Goal: Task Accomplishment & Management: Use online tool/utility

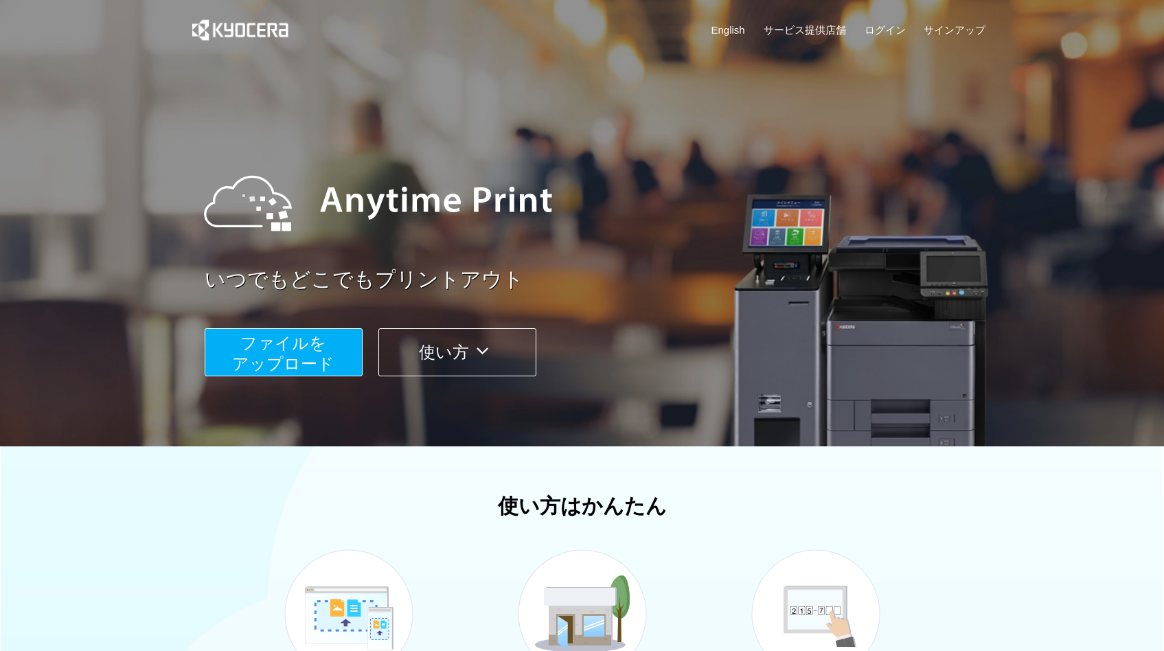
click at [289, 357] on span "ファイルを ​​アップロード" at bounding box center [283, 353] width 102 height 39
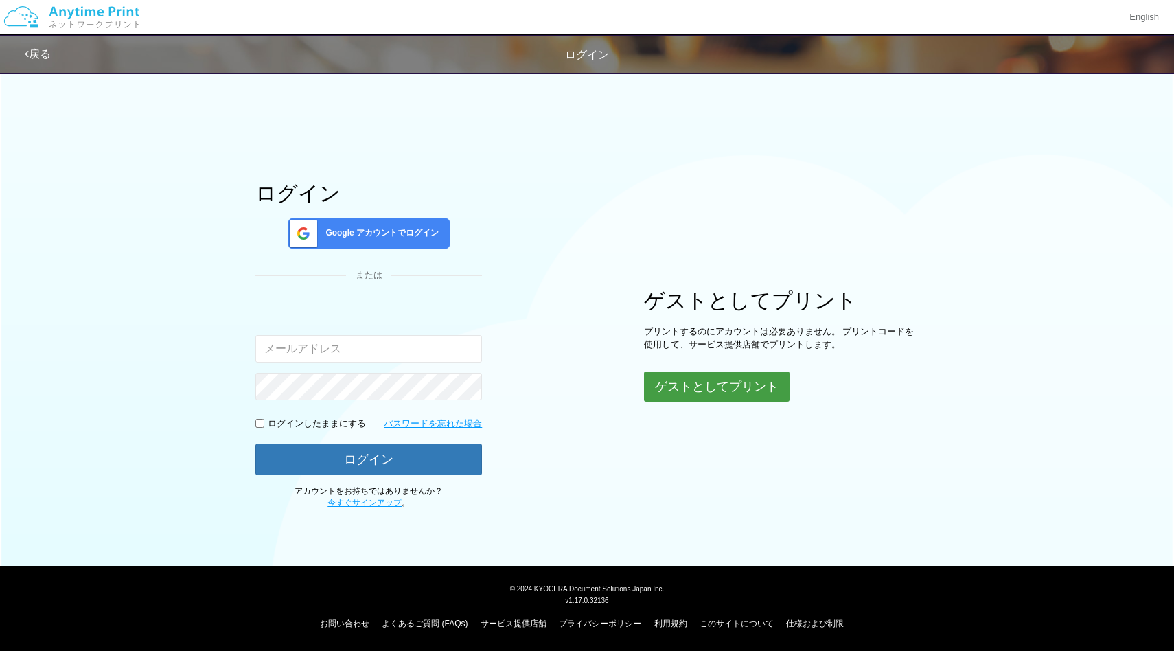
click at [697, 383] on button "ゲストとしてプリント" at bounding box center [717, 387] width 146 height 30
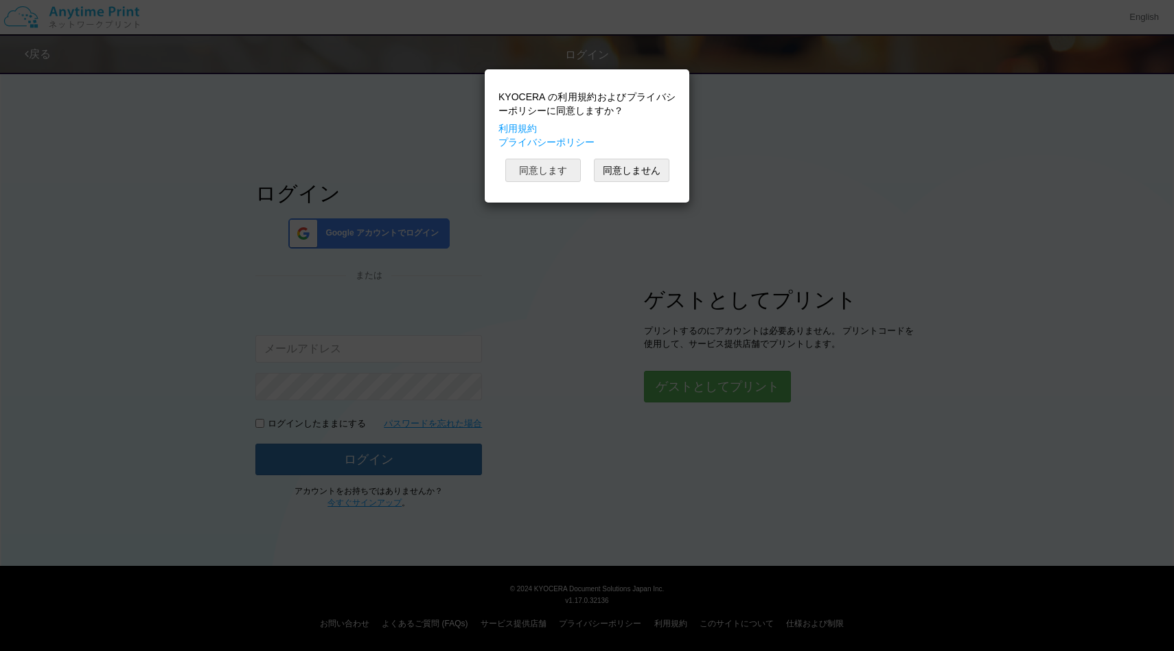
click at [570, 166] on button "同意します" at bounding box center [543, 170] width 76 height 23
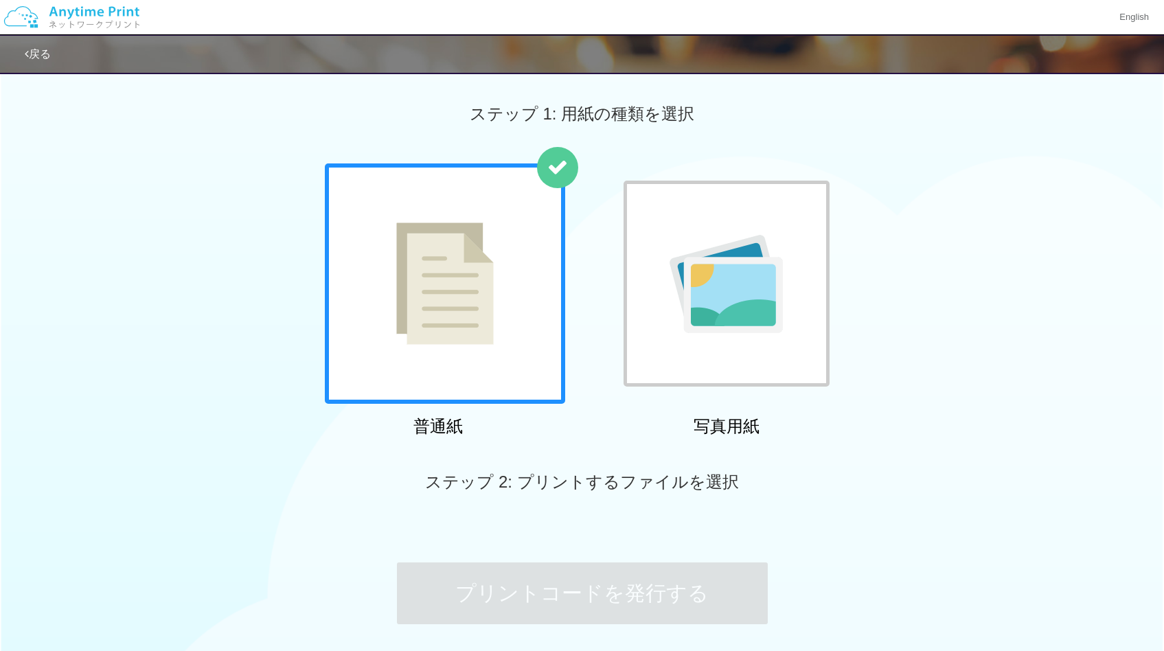
click at [509, 407] on div "普通紙" at bounding box center [438, 302] width 240 height 279
click at [508, 391] on div at bounding box center [445, 283] width 240 height 240
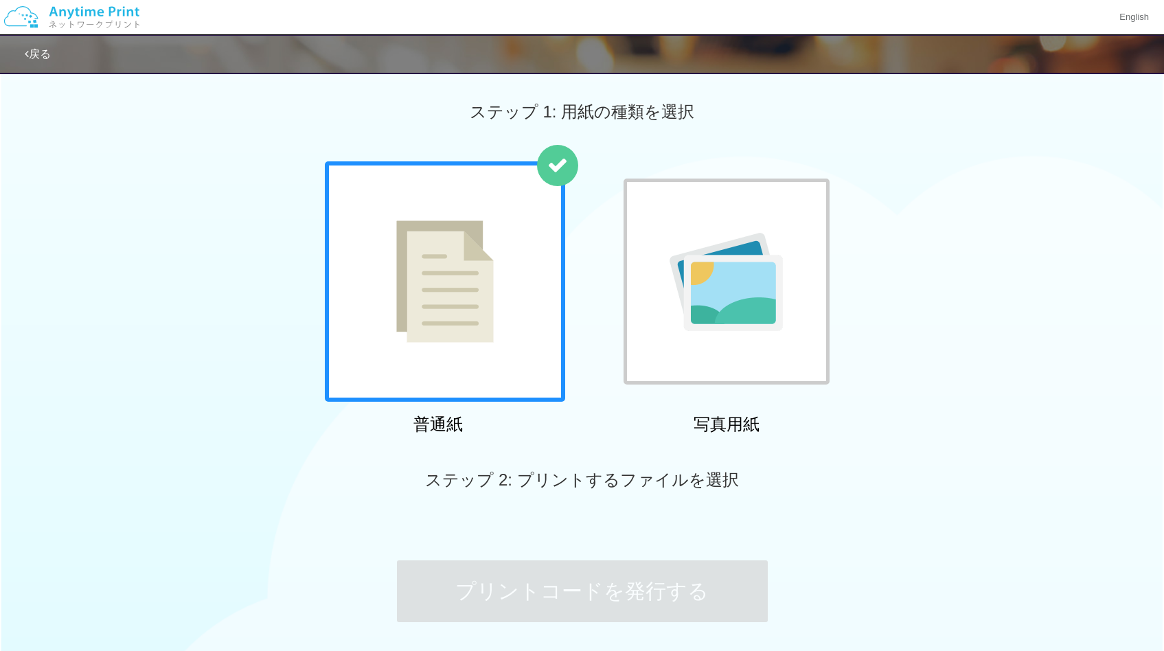
scroll to position [3, 0]
click at [703, 331] on div at bounding box center [727, 281] width 206 height 206
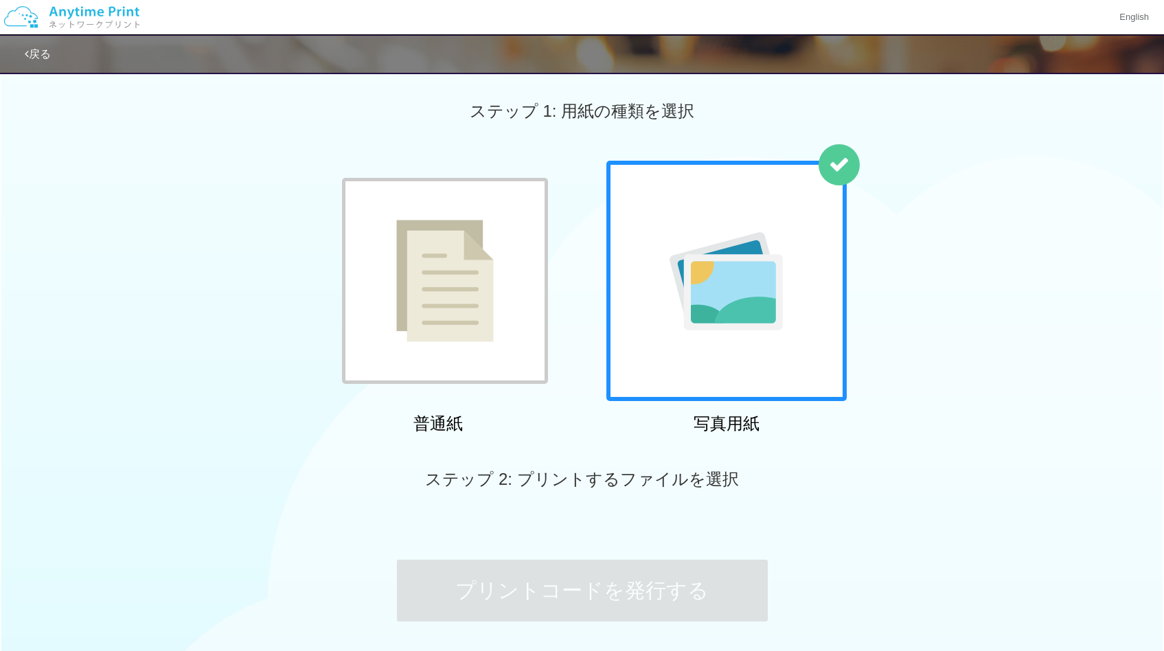
click at [534, 313] on div at bounding box center [445, 281] width 206 height 206
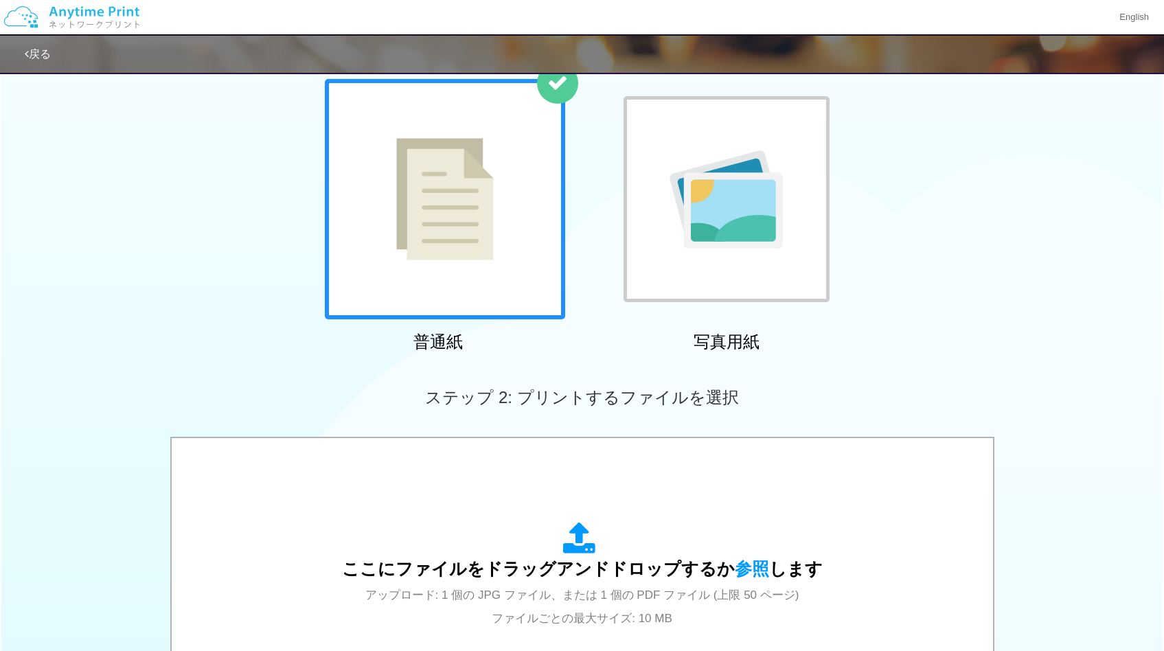
scroll to position [221, 0]
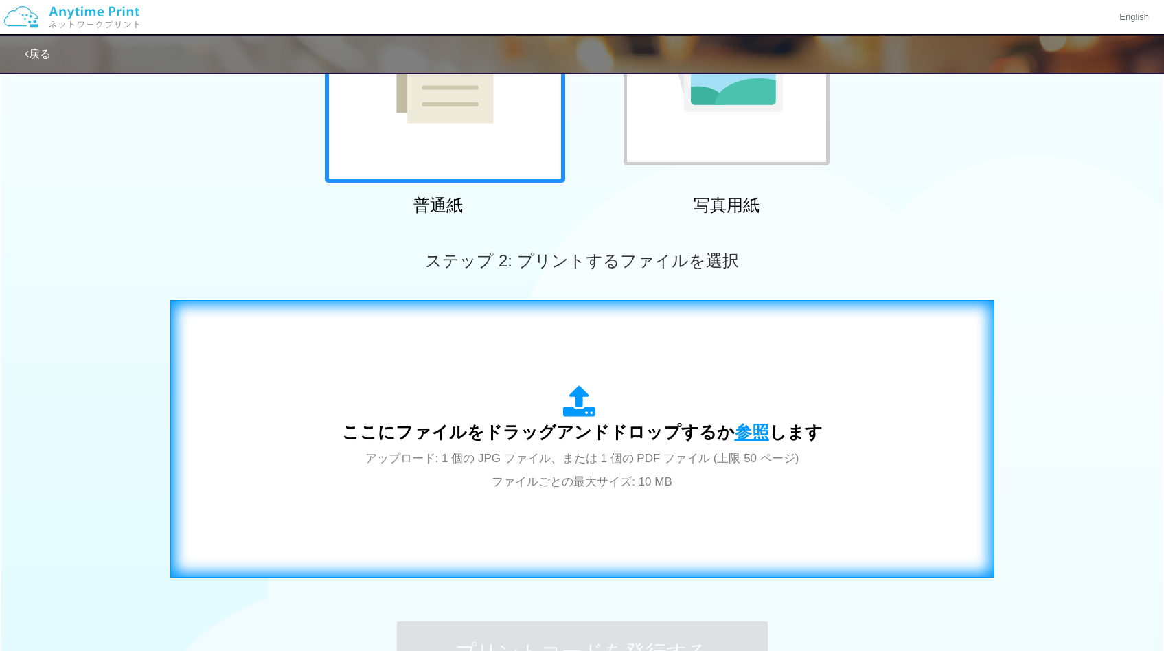
click at [740, 437] on span "参照" at bounding box center [752, 431] width 34 height 19
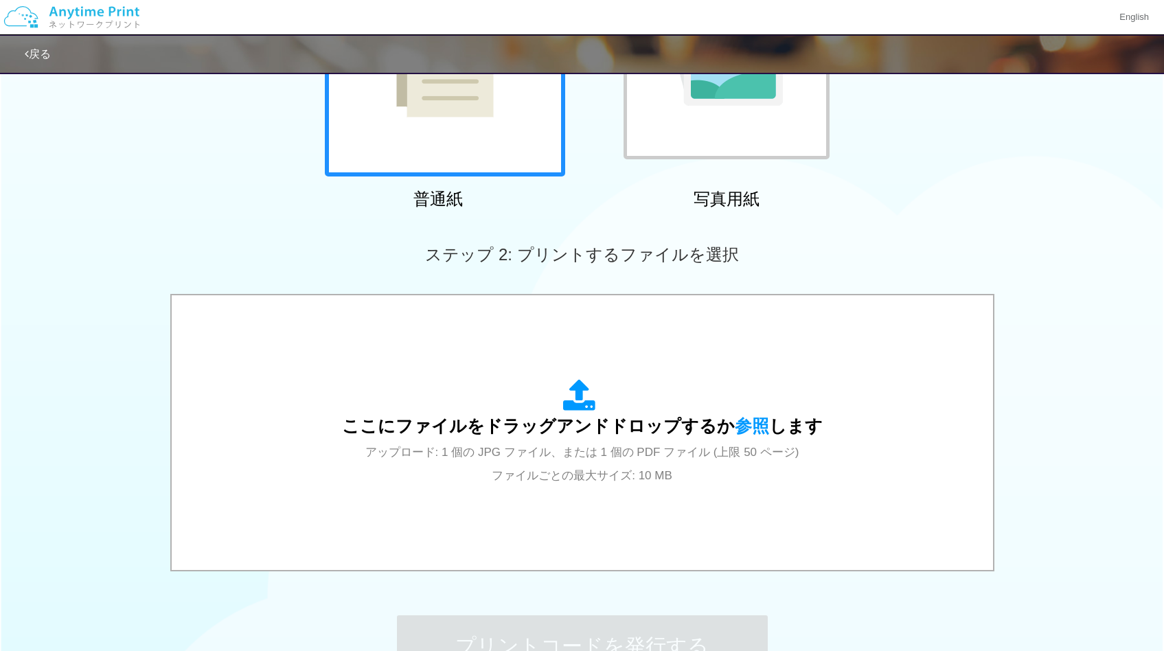
scroll to position [0, 0]
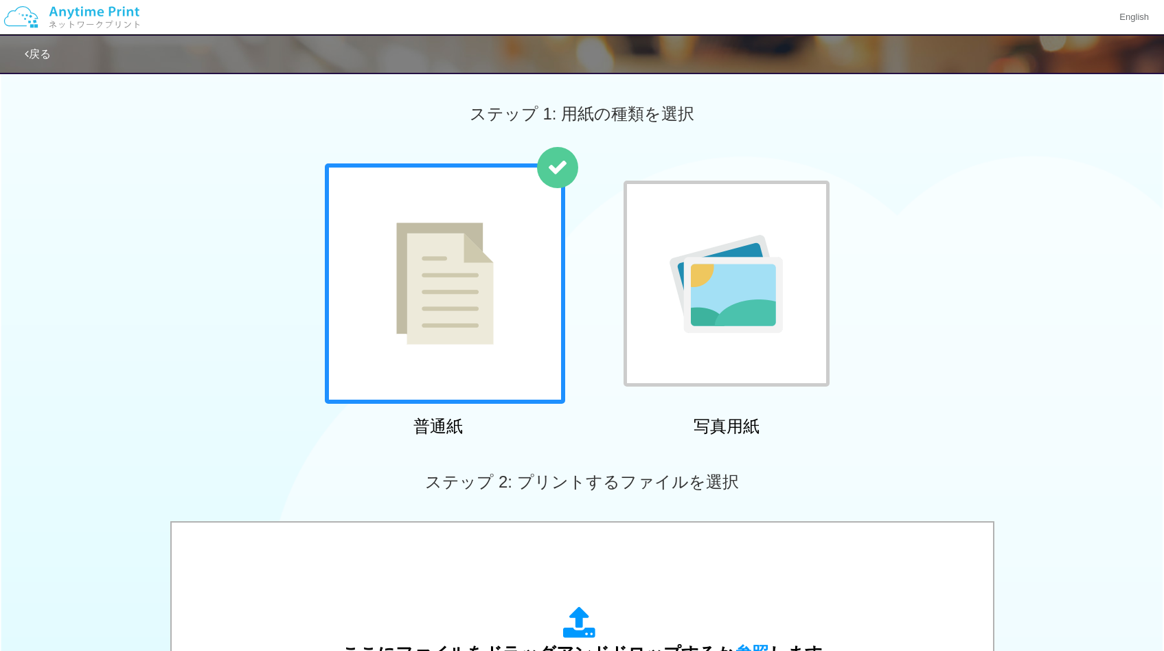
click at [685, 259] on img at bounding box center [726, 284] width 113 height 98
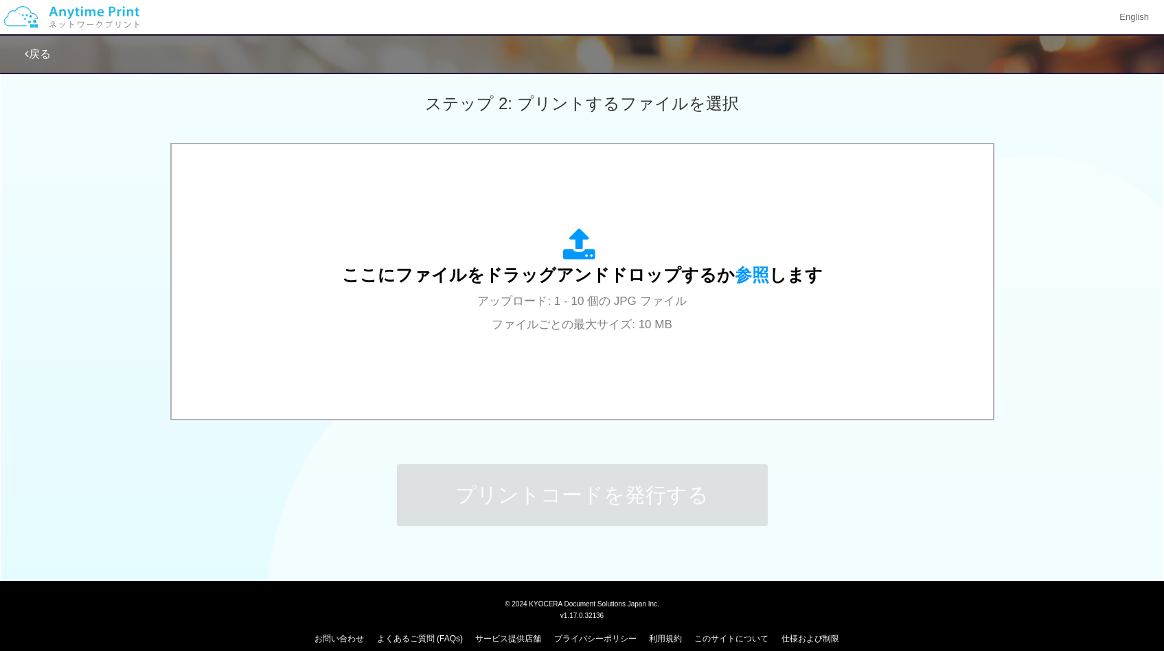
scroll to position [394, 0]
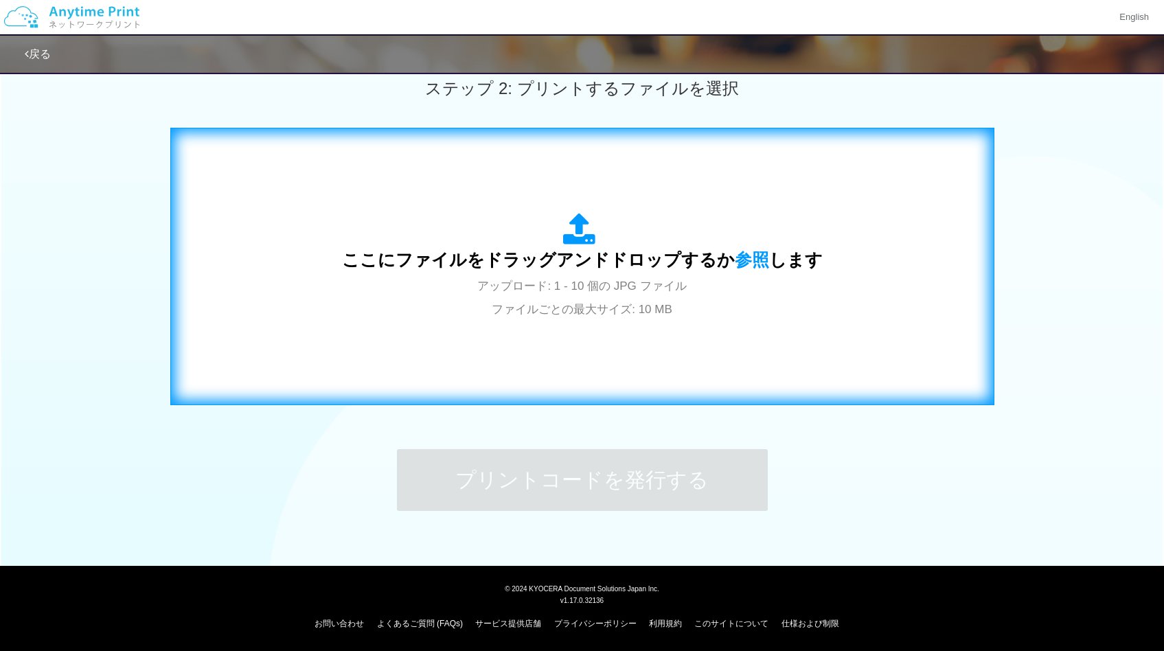
click at [749, 249] on div "ここにファイルをドラッグアンドドロップするか 参照 します アップロード: 1 - 10 個の JPG ファイル ファイルごとの最大サイズ: 10 MB" at bounding box center [582, 266] width 481 height 107
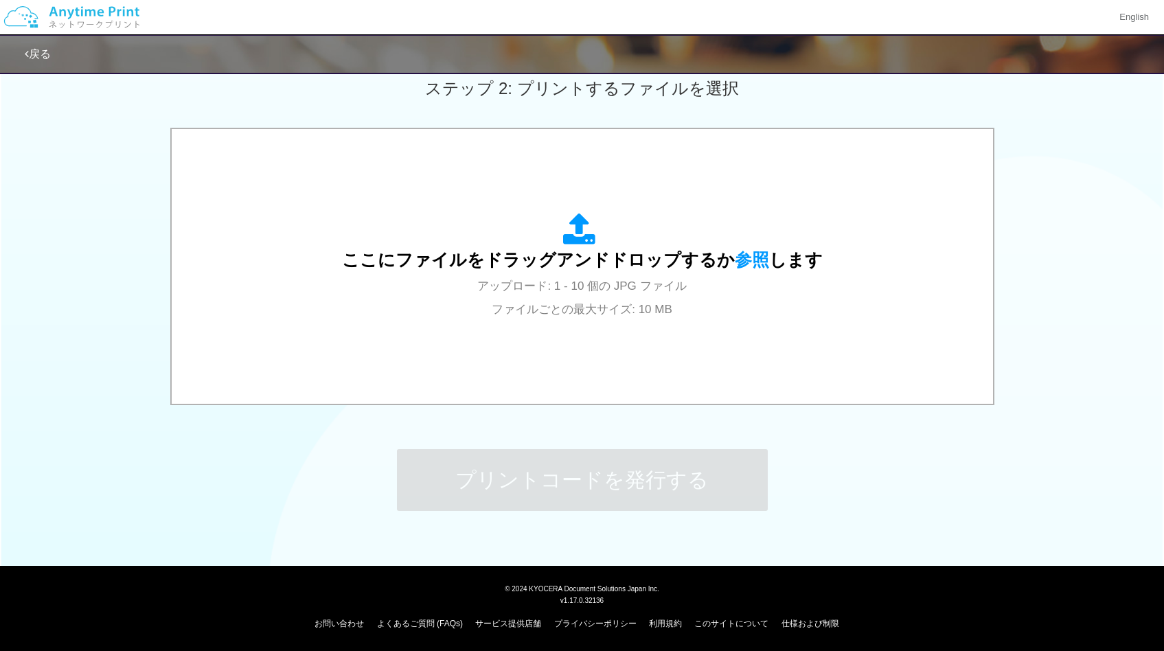
scroll to position [0, 0]
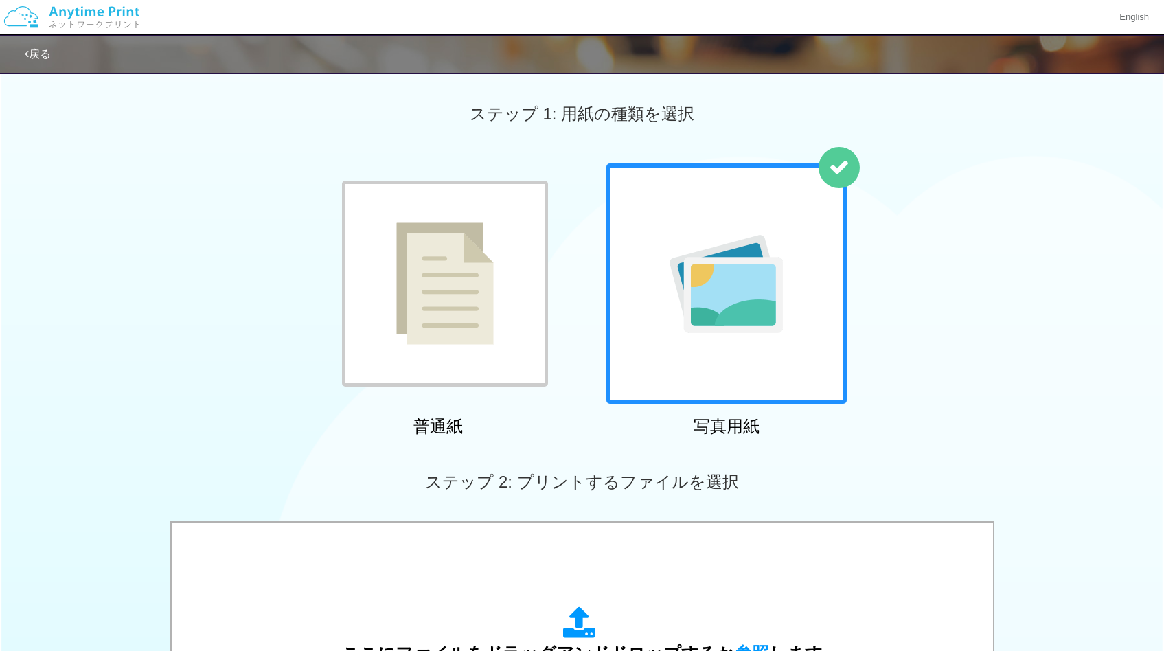
click at [468, 289] on img at bounding box center [445, 284] width 98 height 122
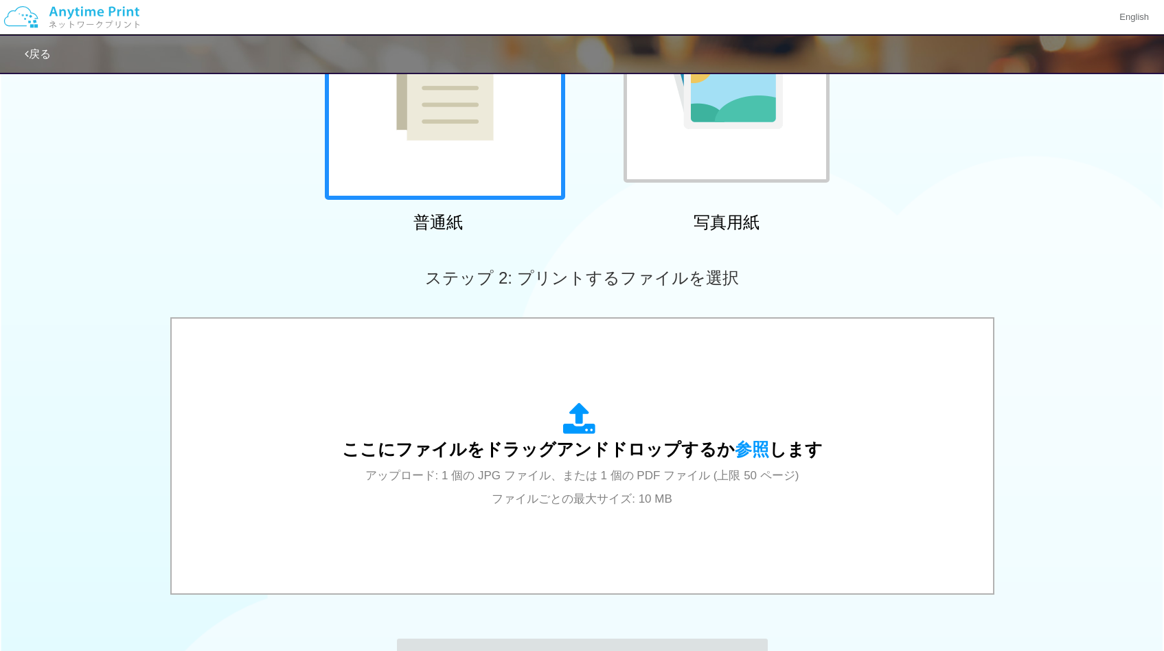
scroll to position [394, 0]
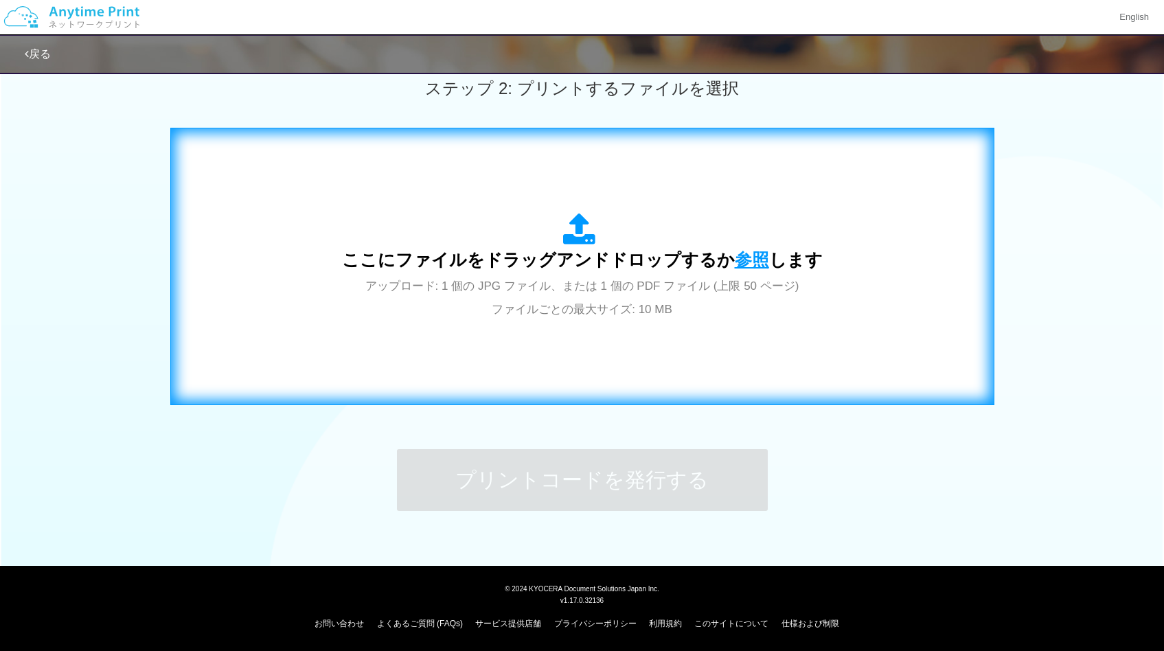
click at [738, 259] on span "参照" at bounding box center [752, 259] width 34 height 19
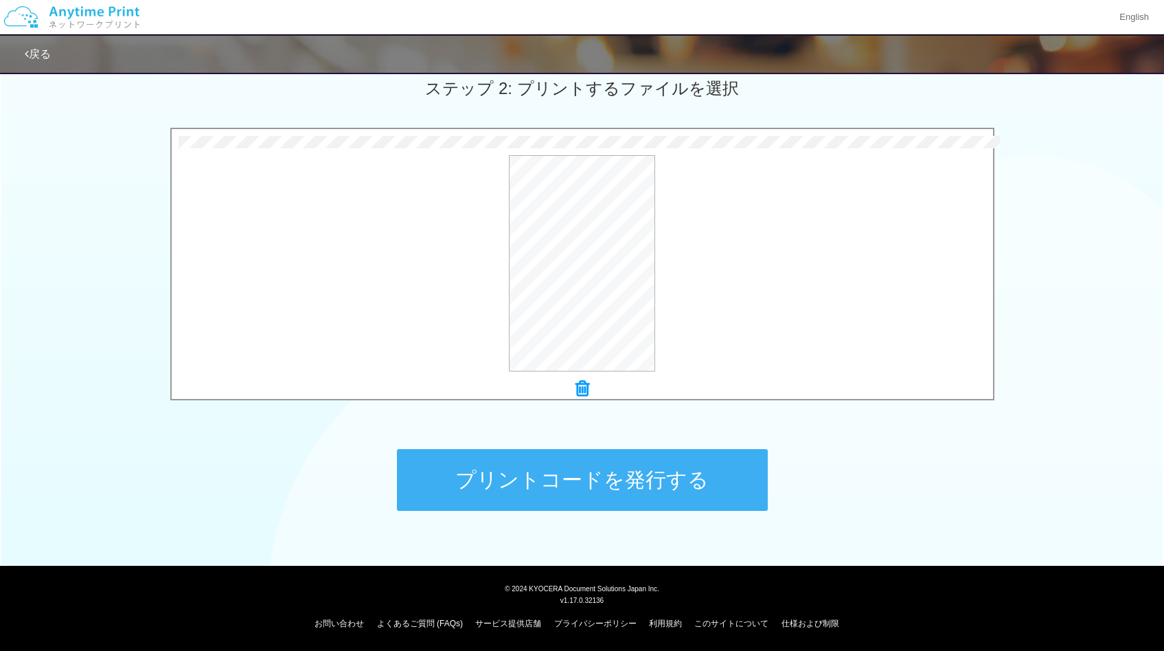
click at [604, 497] on button "プリントコードを発行する" at bounding box center [582, 480] width 371 height 62
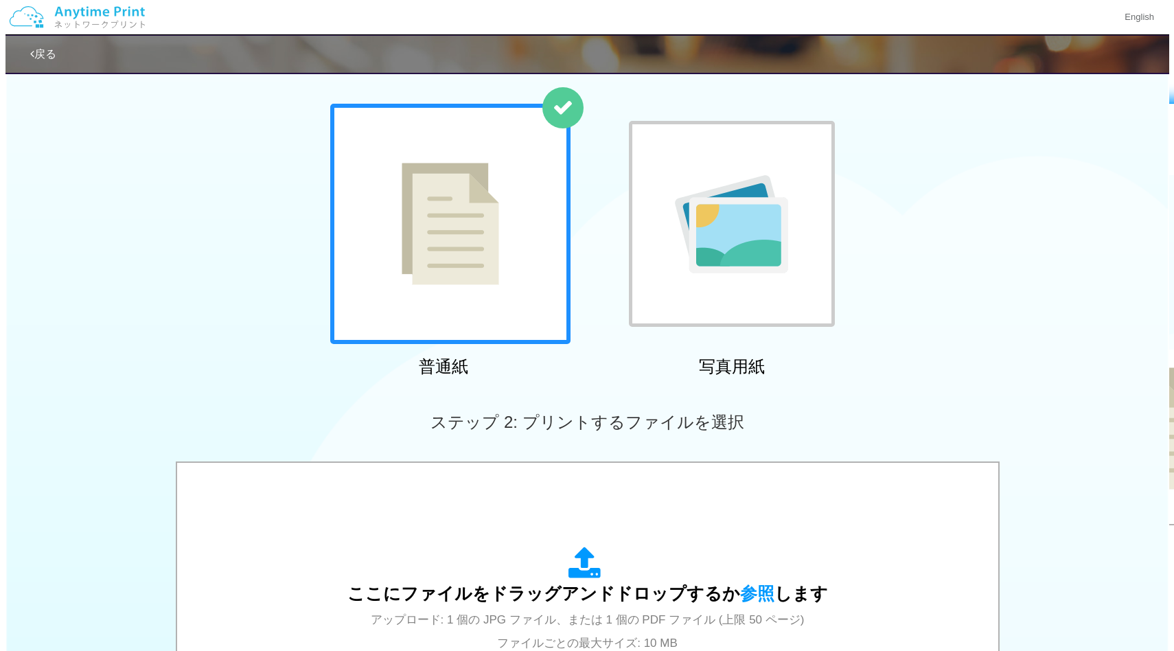
scroll to position [0, 0]
